Goal: Transaction & Acquisition: Purchase product/service

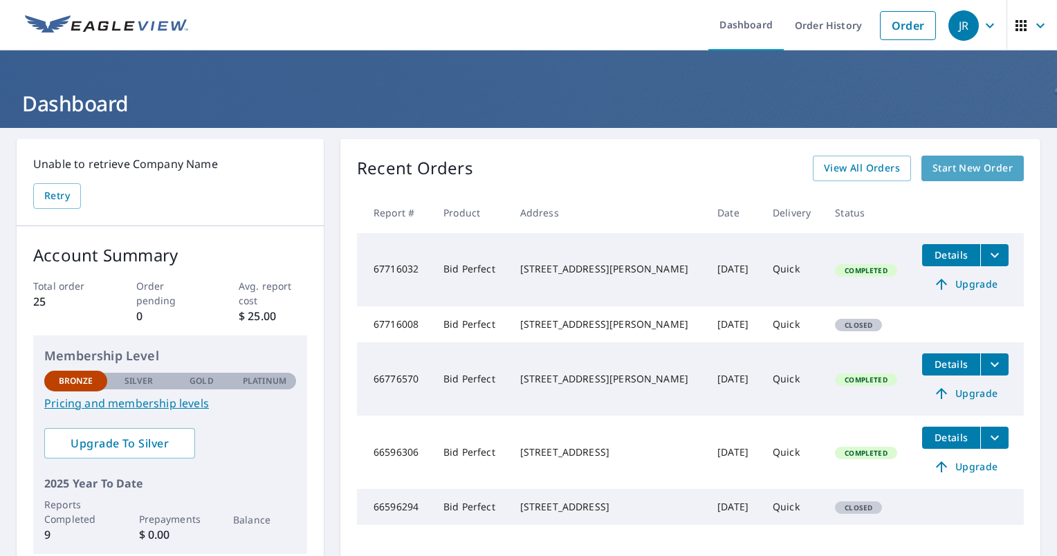
click at [968, 169] on span "Start New Order" at bounding box center [972, 168] width 80 height 17
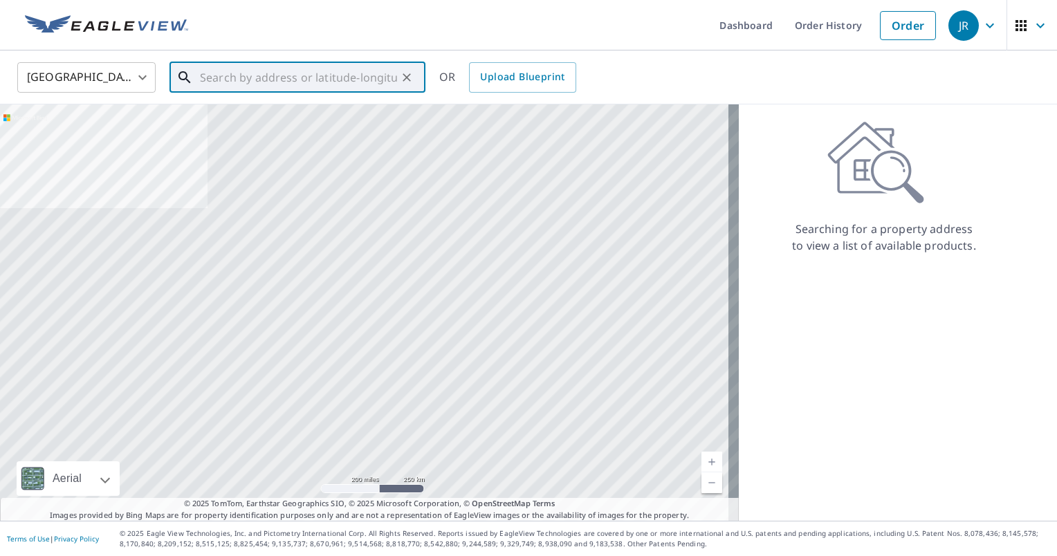
click at [283, 75] on input "text" at bounding box center [298, 77] width 197 height 39
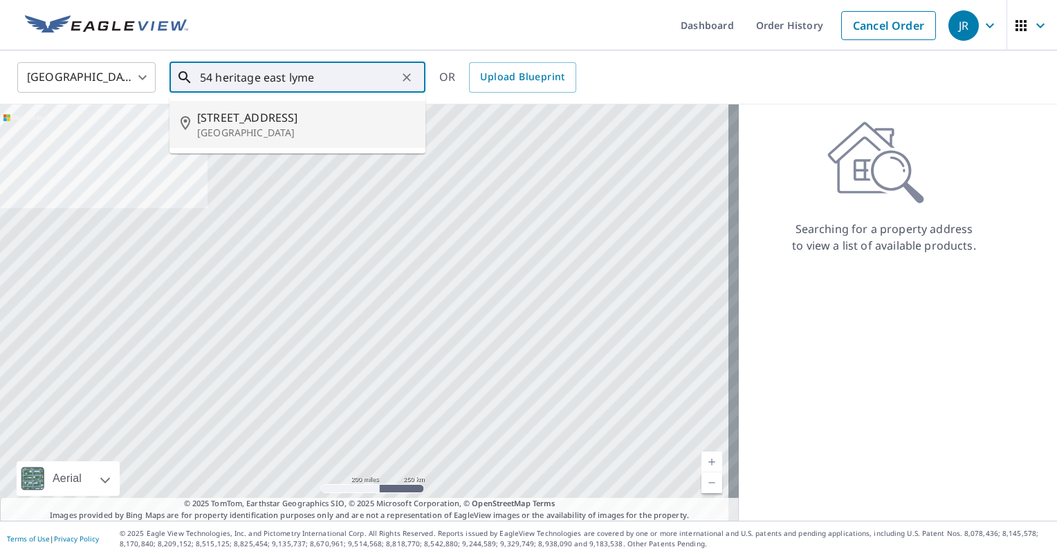
click at [228, 127] on p "[GEOGRAPHIC_DATA]" at bounding box center [305, 133] width 217 height 14
type input "[STREET_ADDRESS]"
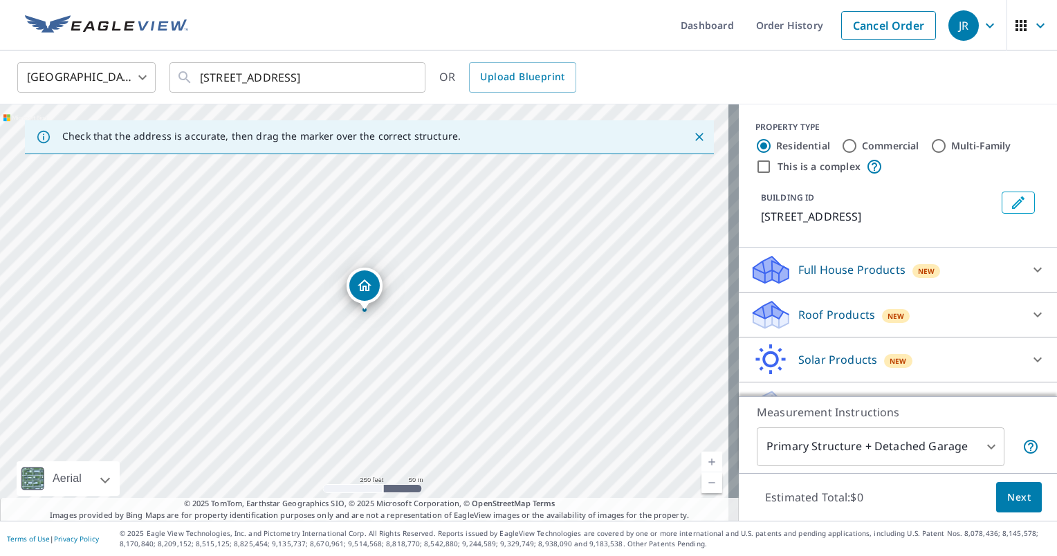
click at [928, 309] on div "Roof Products New" at bounding box center [885, 315] width 271 height 33
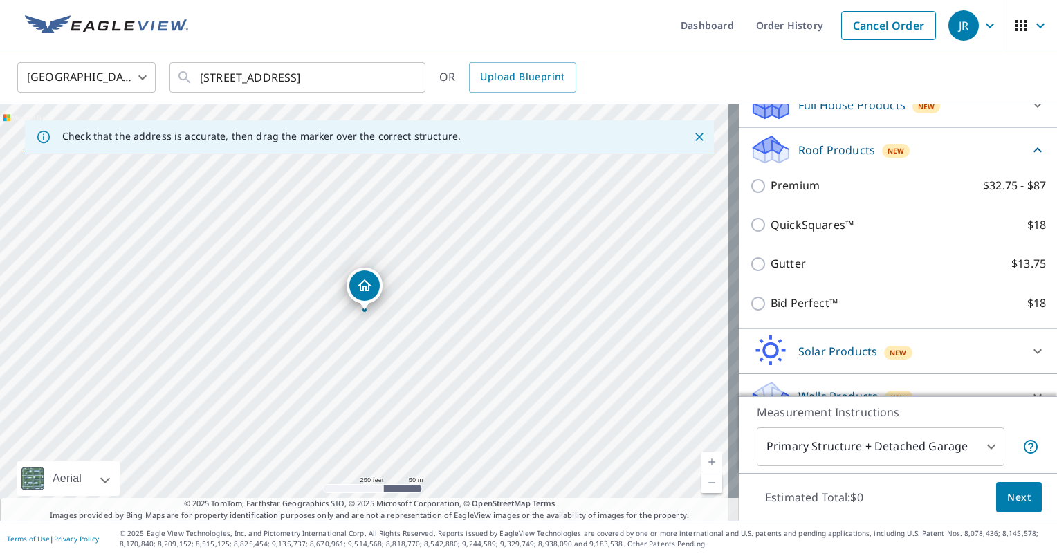
scroll to position [167, 0]
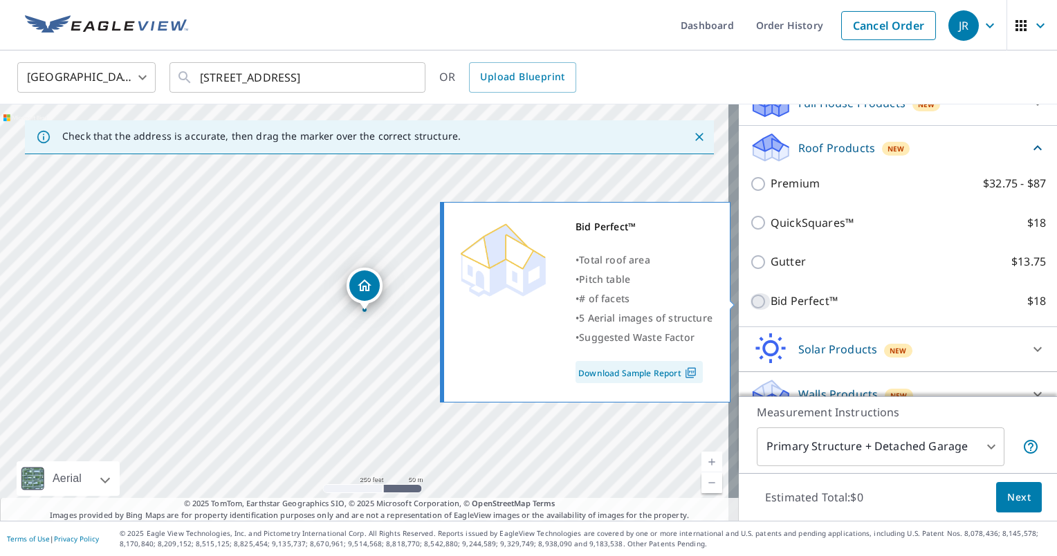
click at [750, 299] on input "Bid Perfect™ $18" at bounding box center [760, 301] width 21 height 17
checkbox input "true"
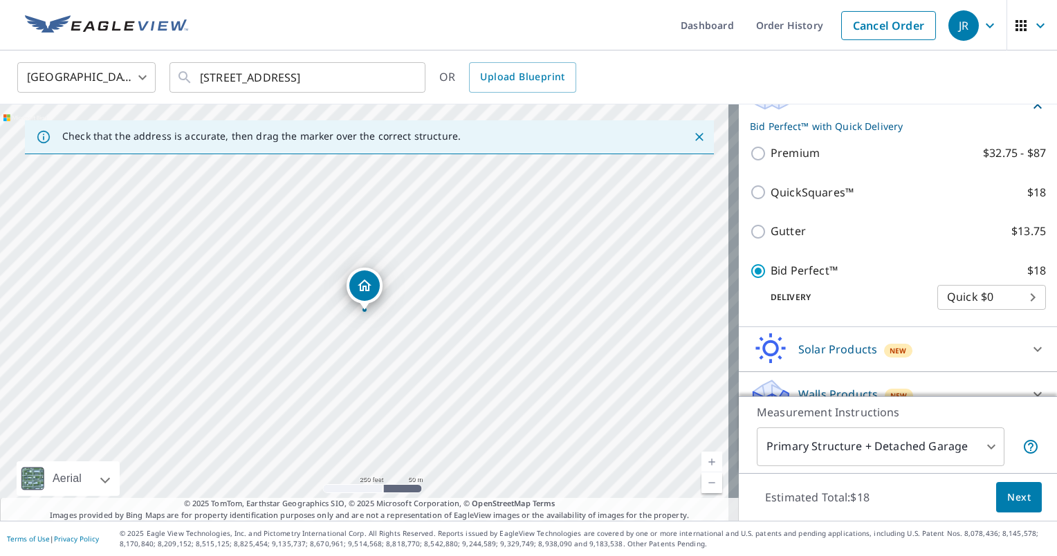
scroll to position [238, 0]
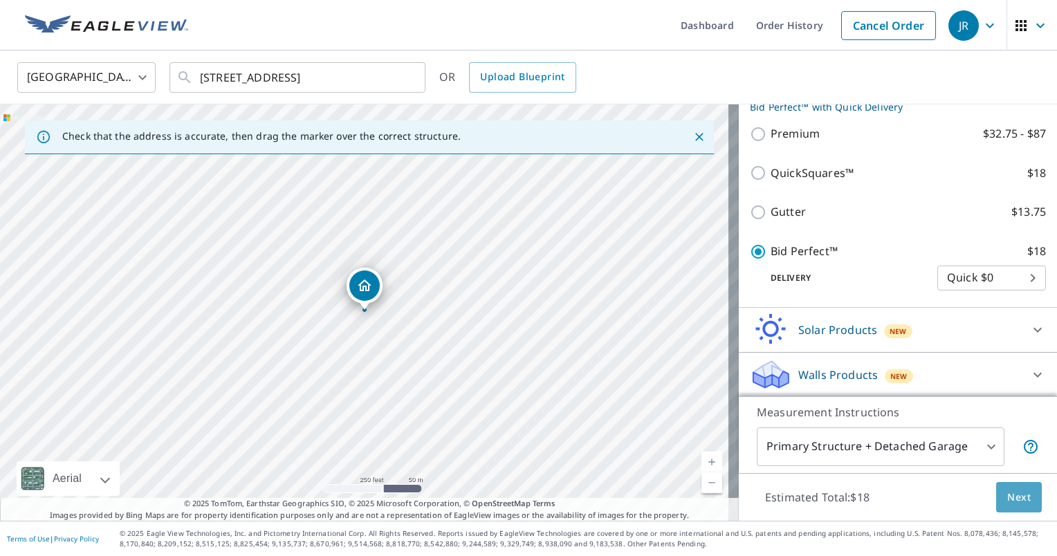
click at [1009, 493] on span "Next" at bounding box center [1019, 497] width 24 height 17
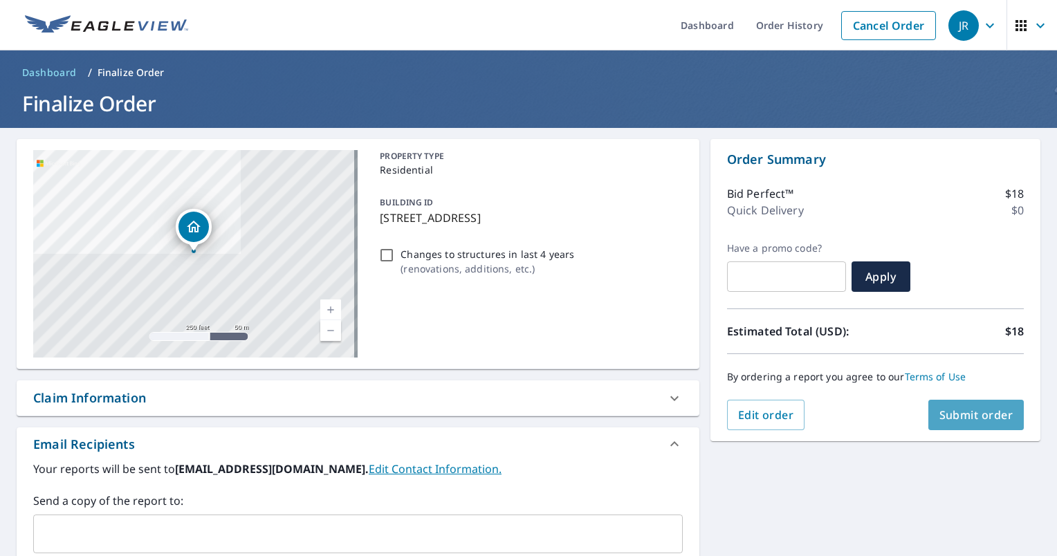
click at [968, 421] on span "Submit order" at bounding box center [976, 414] width 74 height 15
